Goal: Check status

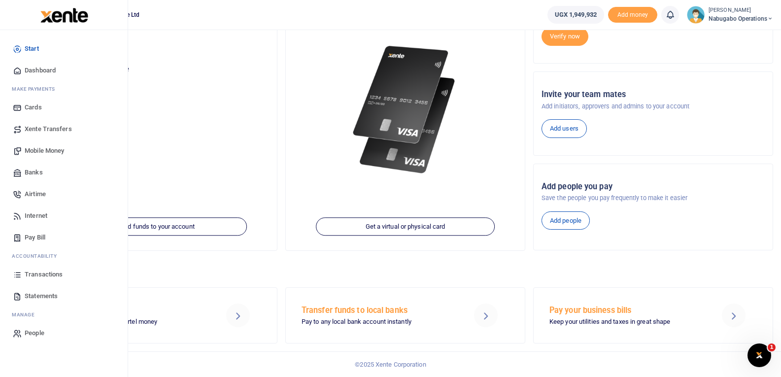
click at [34, 272] on span "Transactions" at bounding box center [44, 275] width 38 height 10
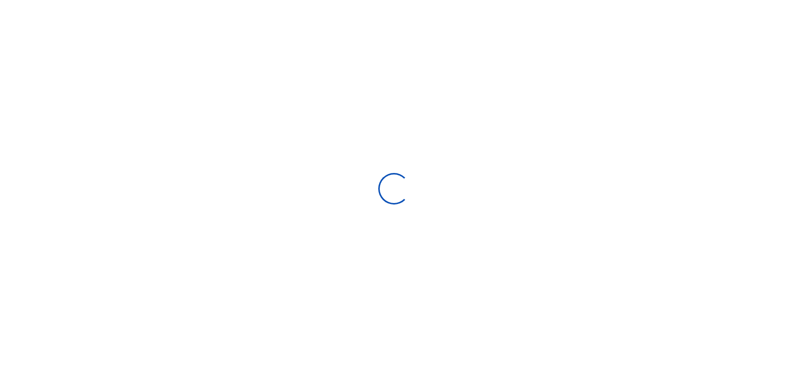
select select
type input "[DATE] - [DATE]"
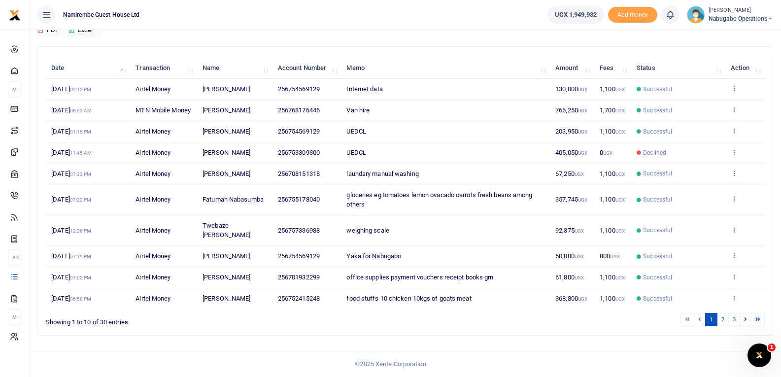
scroll to position [99, 0]
click at [691, 16] on img at bounding box center [696, 15] width 18 height 18
click at [720, 68] on link "Logout" at bounding box center [735, 72] width 78 height 14
